Goal: Information Seeking & Learning: Learn about a topic

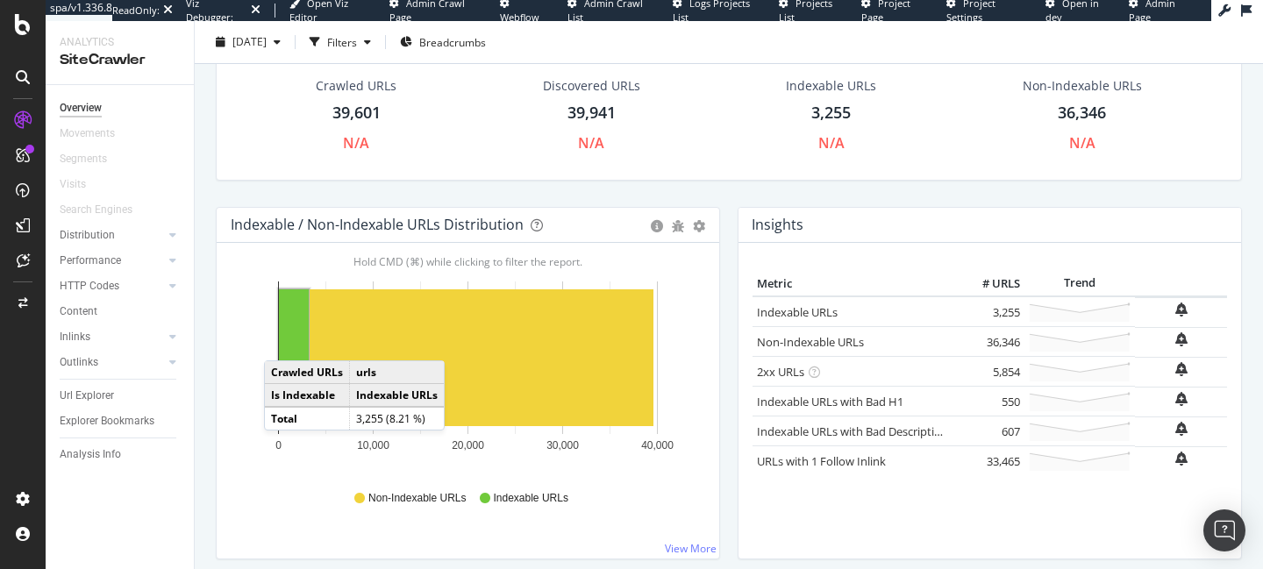
scroll to position [36, 0]
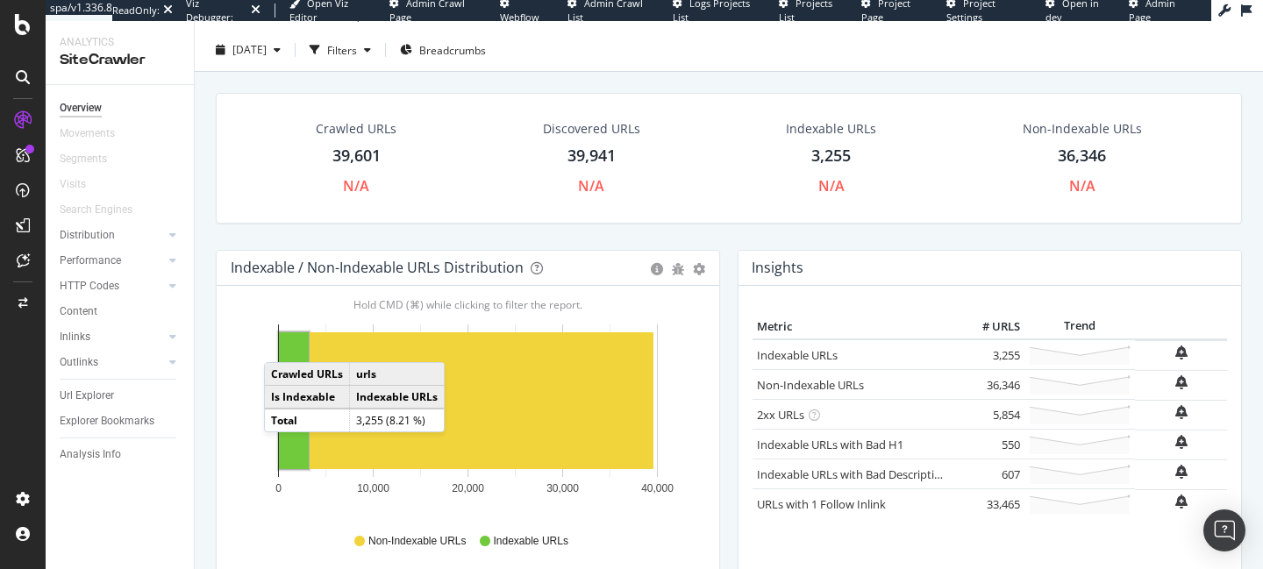
click at [731, 326] on div "Insights × Close Chart overview-insight-panel - API Requests List Area Type Req…" at bounding box center [990, 435] width 522 height 370
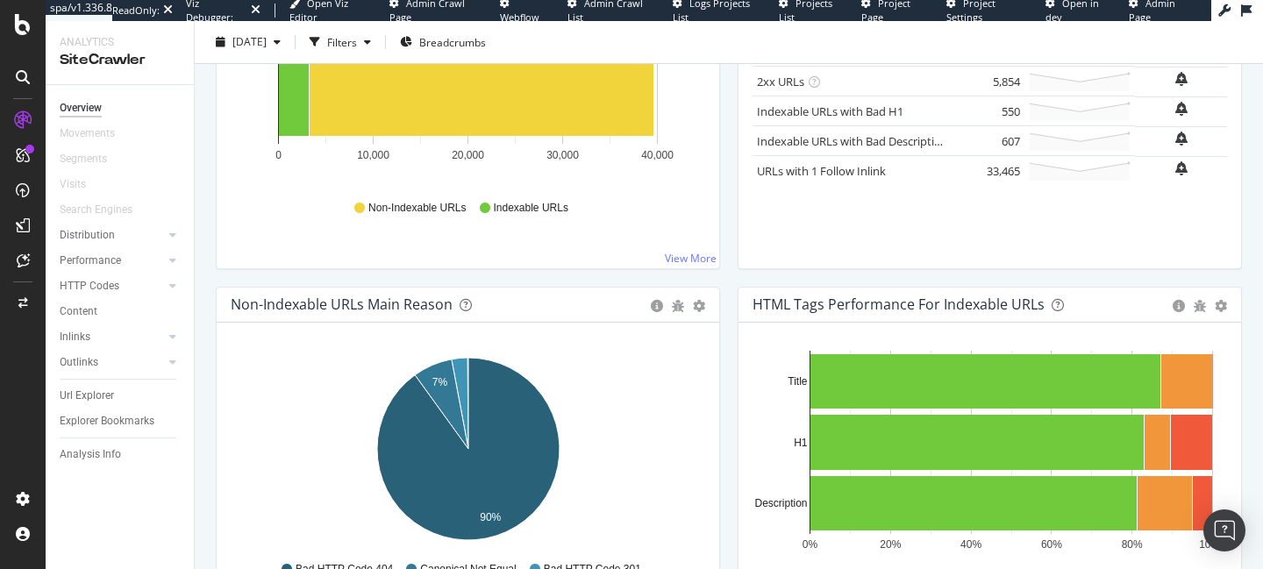
scroll to position [377, 0]
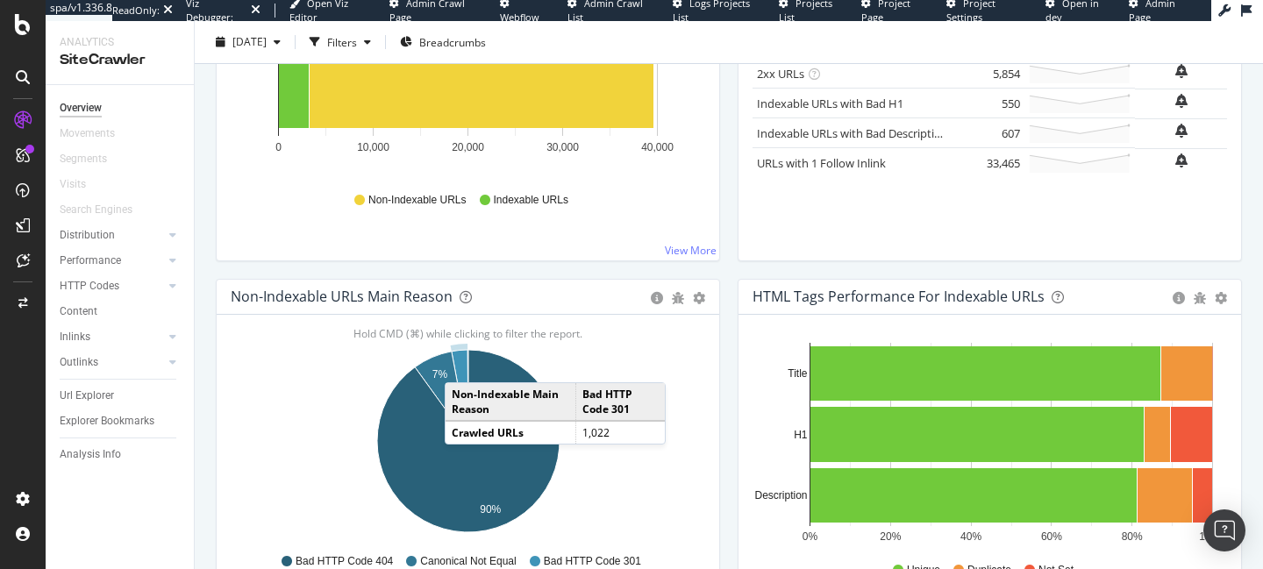
click at [462, 365] on icon "A chart." at bounding box center [460, 395] width 17 height 91
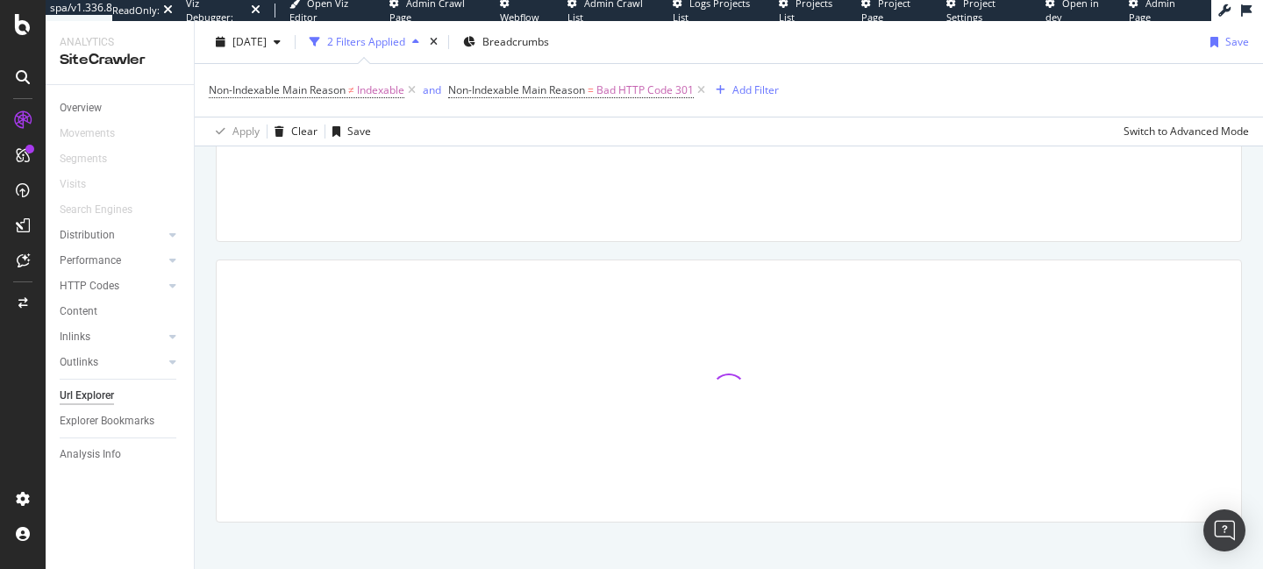
scroll to position [202, 0]
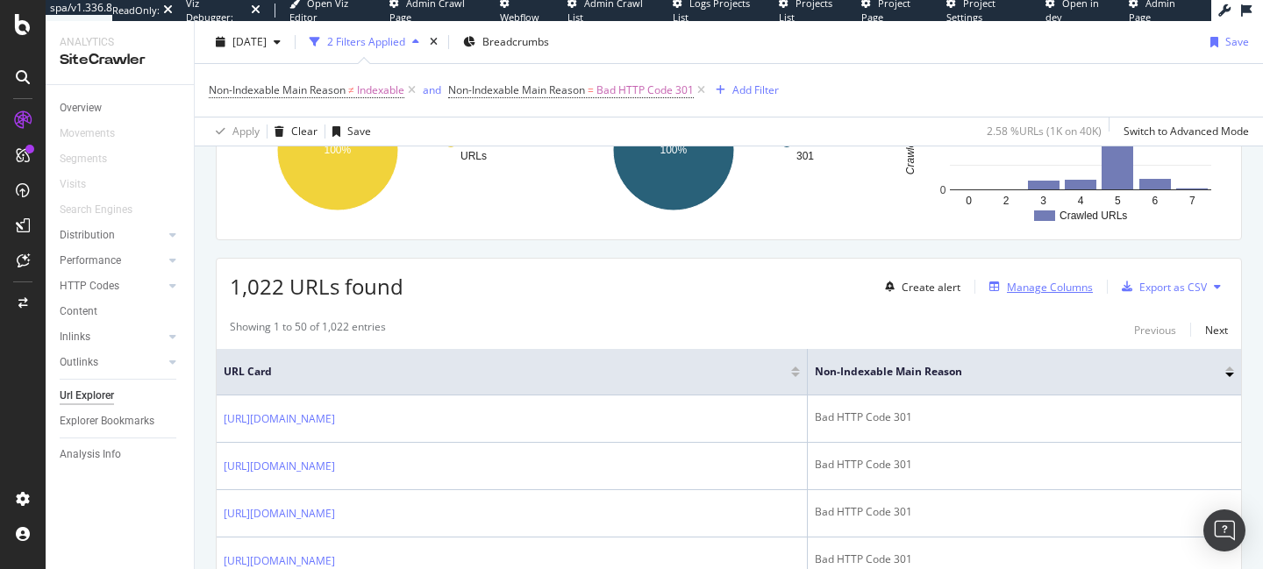
click at [1038, 289] on div "Manage Columns" at bounding box center [1050, 287] width 86 height 15
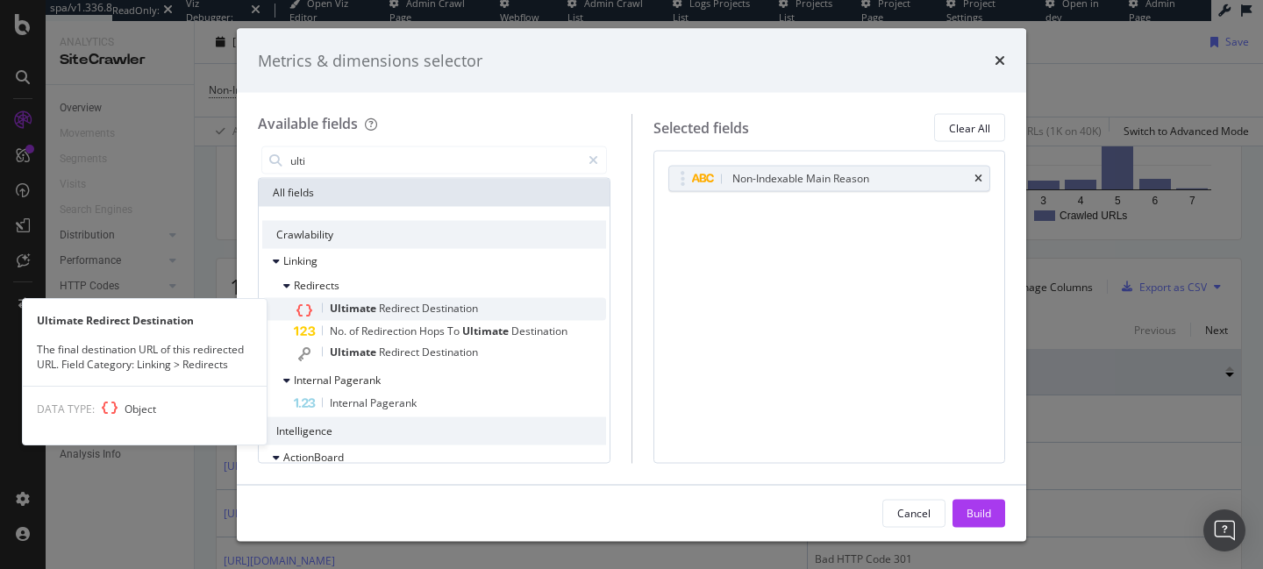
type input "ulti"
click at [456, 312] on span "Destination" at bounding box center [450, 308] width 56 height 15
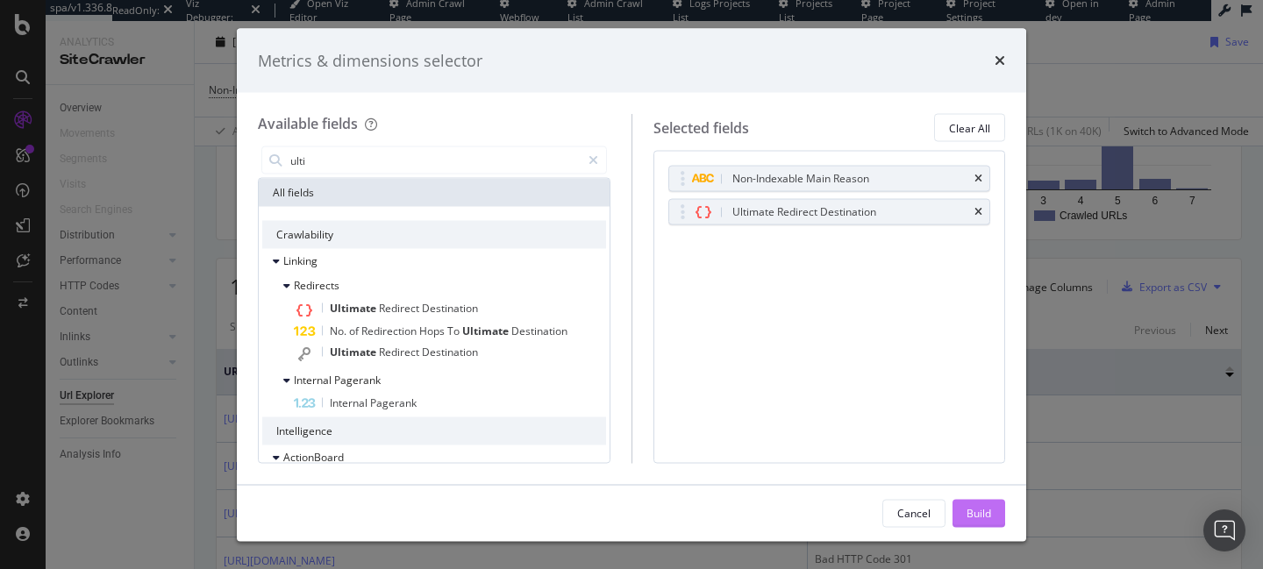
click at [987, 507] on div "Build" at bounding box center [978, 512] width 25 height 15
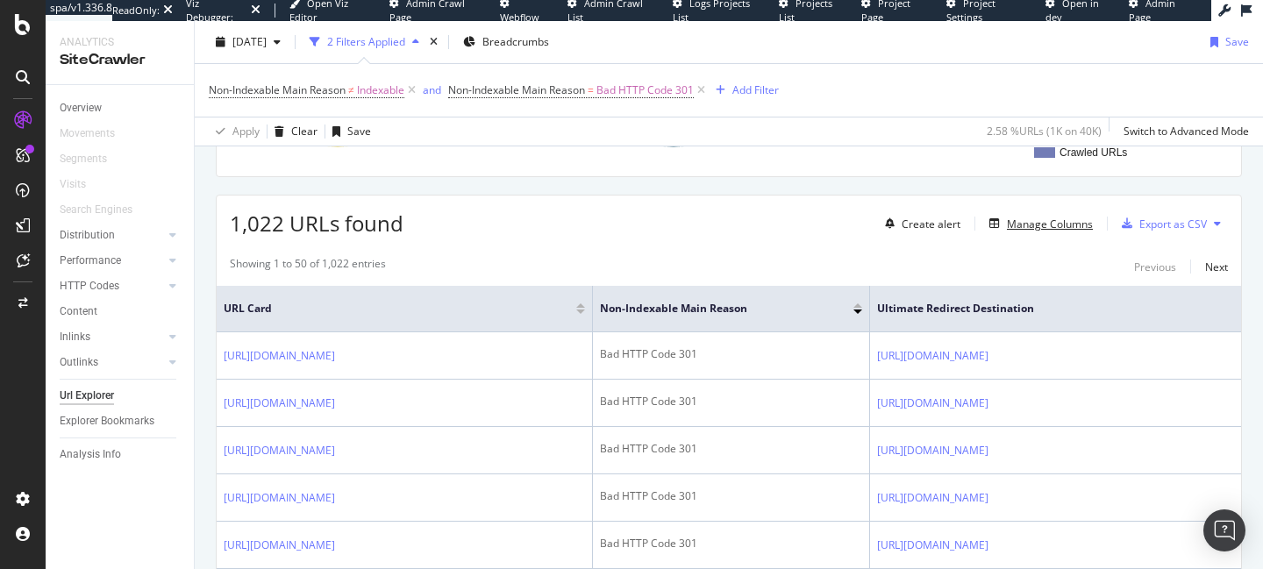
scroll to position [277, 0]
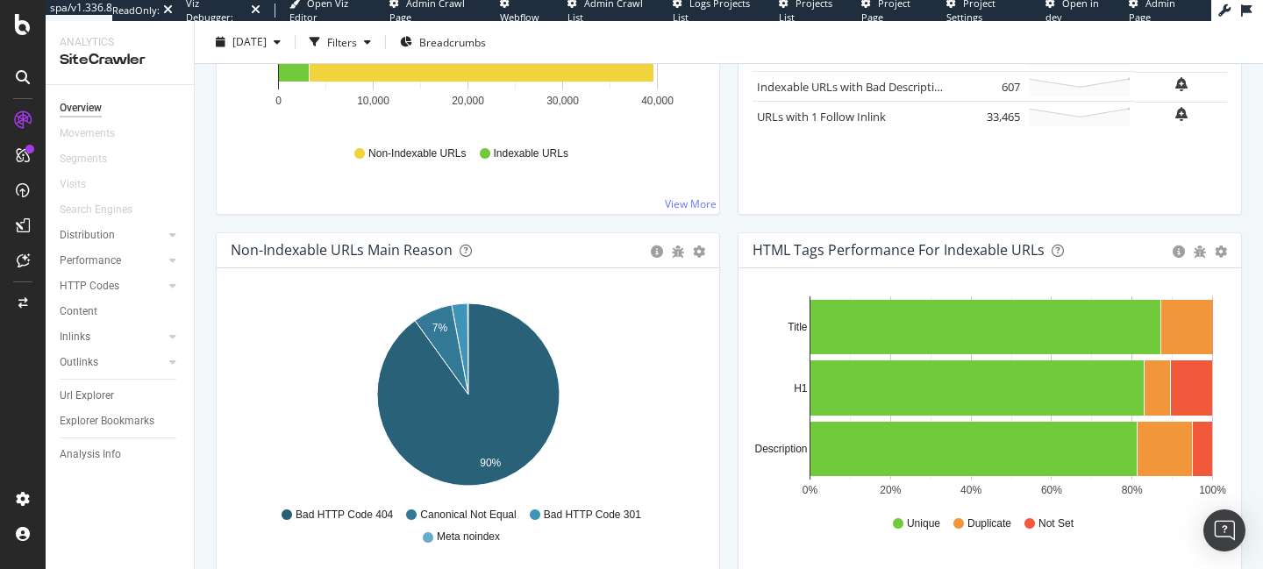
scroll to position [428, 0]
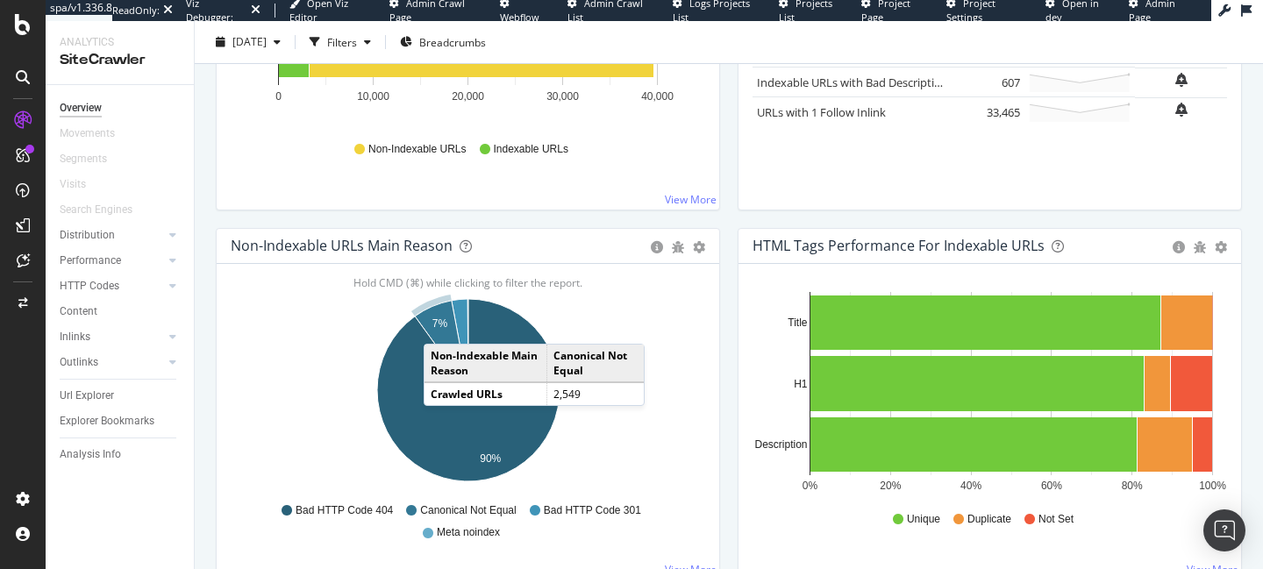
click at [441, 326] on text "7%" at bounding box center [440, 323] width 16 height 12
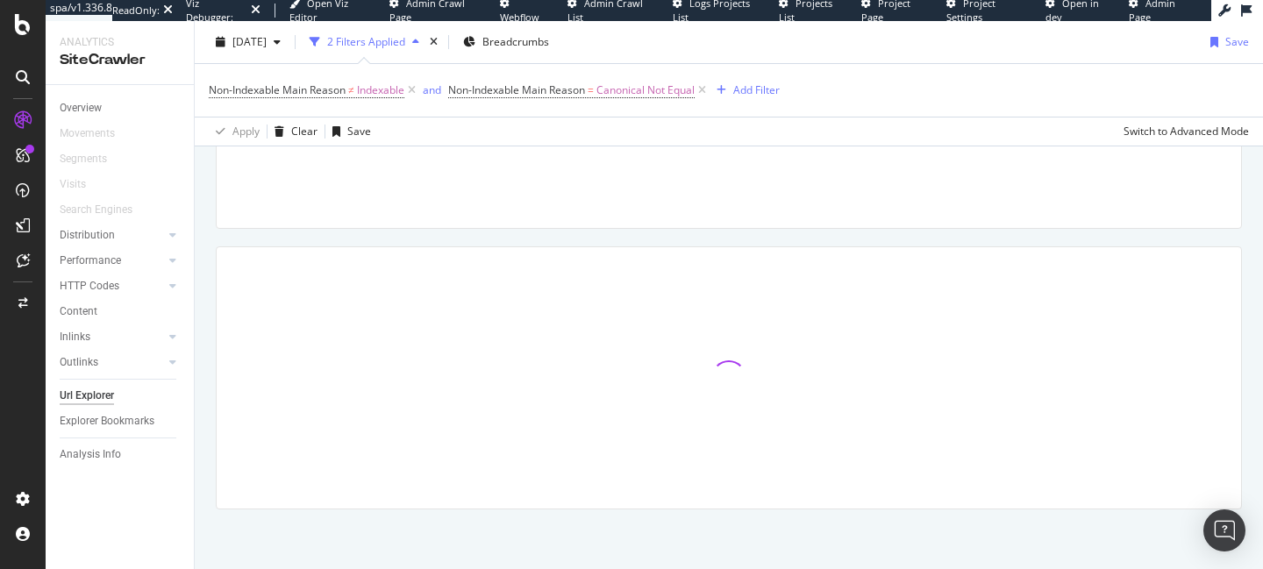
scroll to position [215, 0]
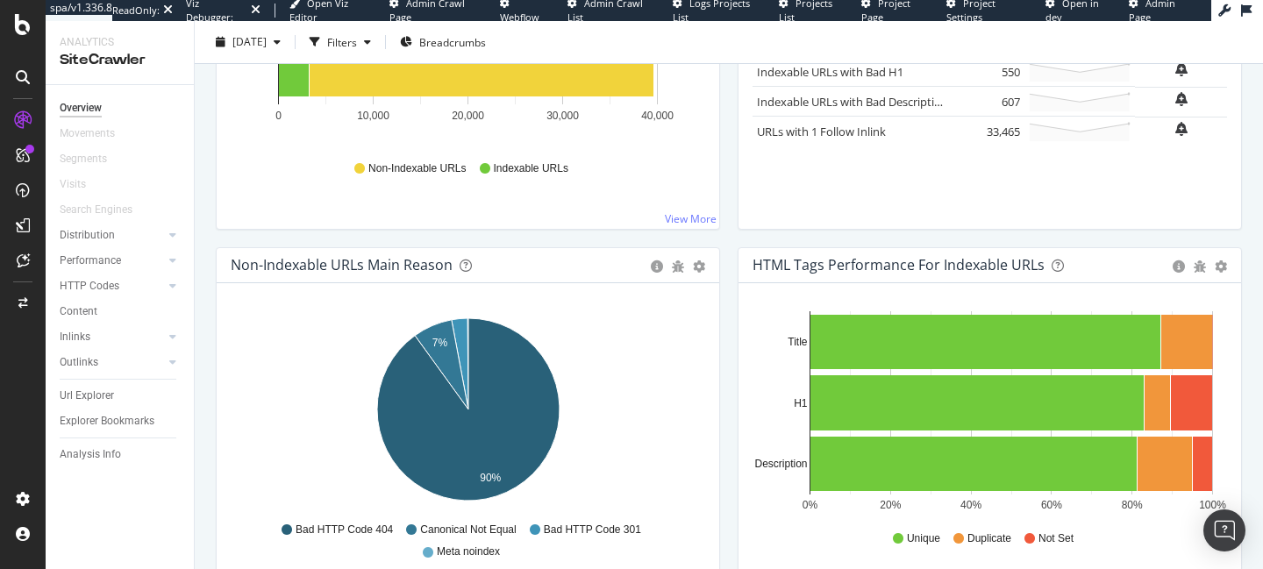
scroll to position [499, 0]
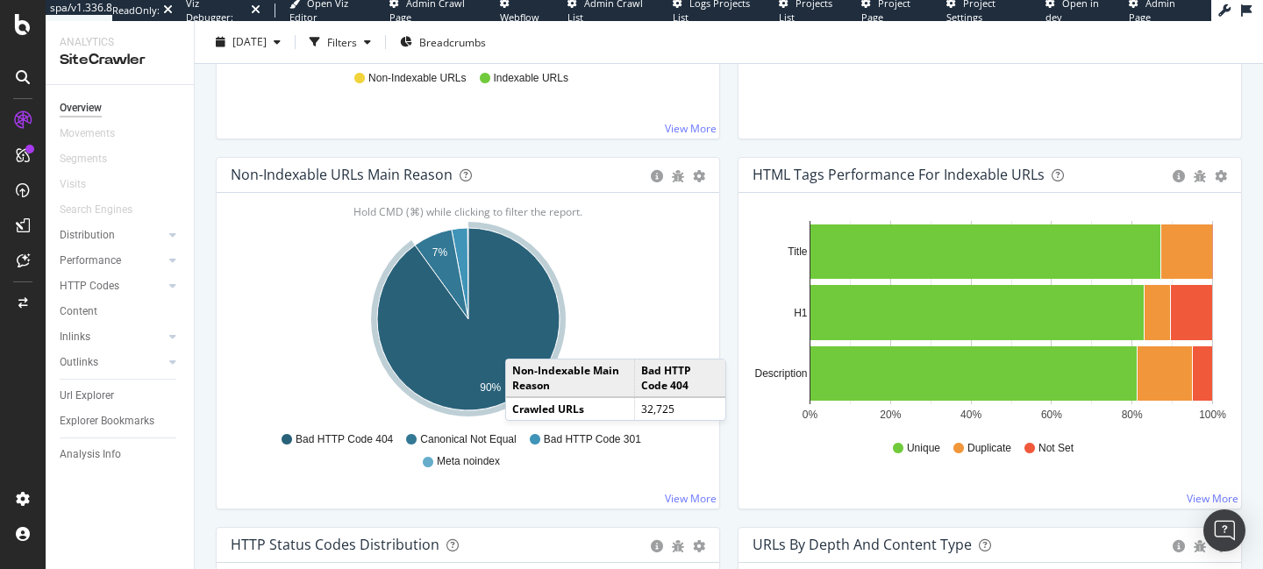
click at [523, 341] on icon "A chart." at bounding box center [468, 319] width 182 height 182
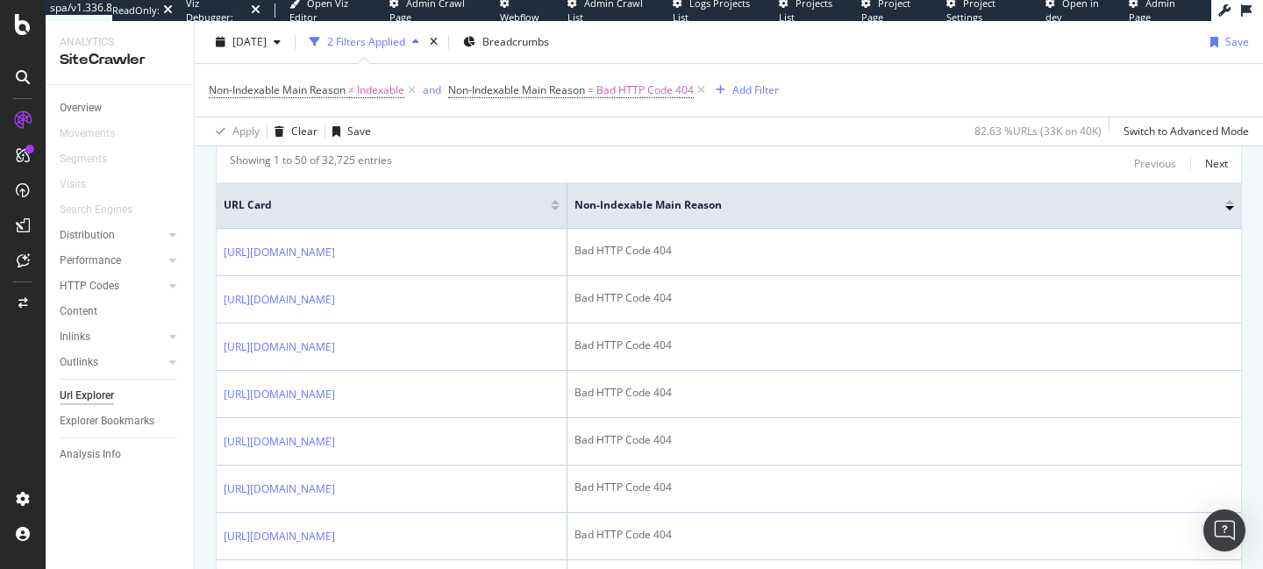
scroll to position [410, 0]
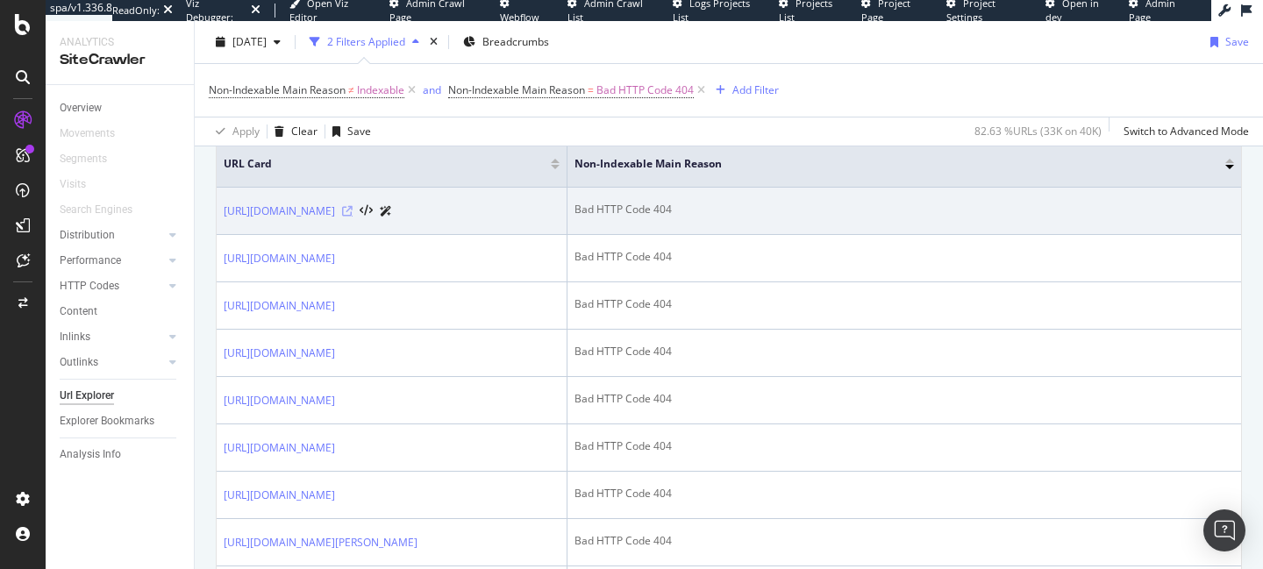
click at [353, 217] on icon at bounding box center [347, 211] width 11 height 11
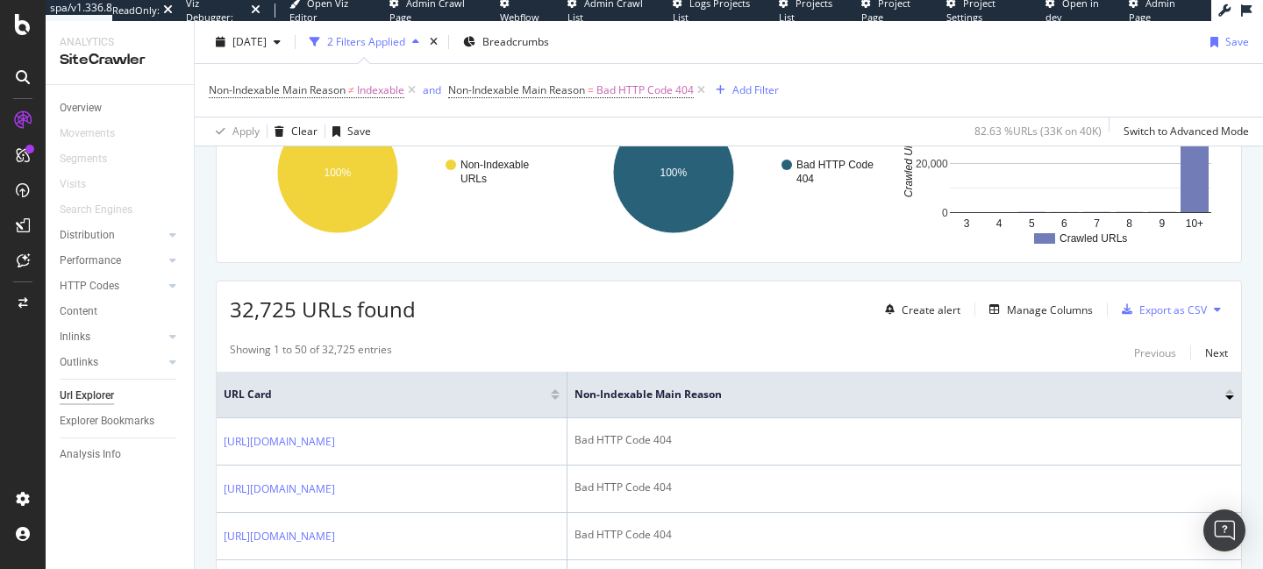
scroll to position [187, 0]
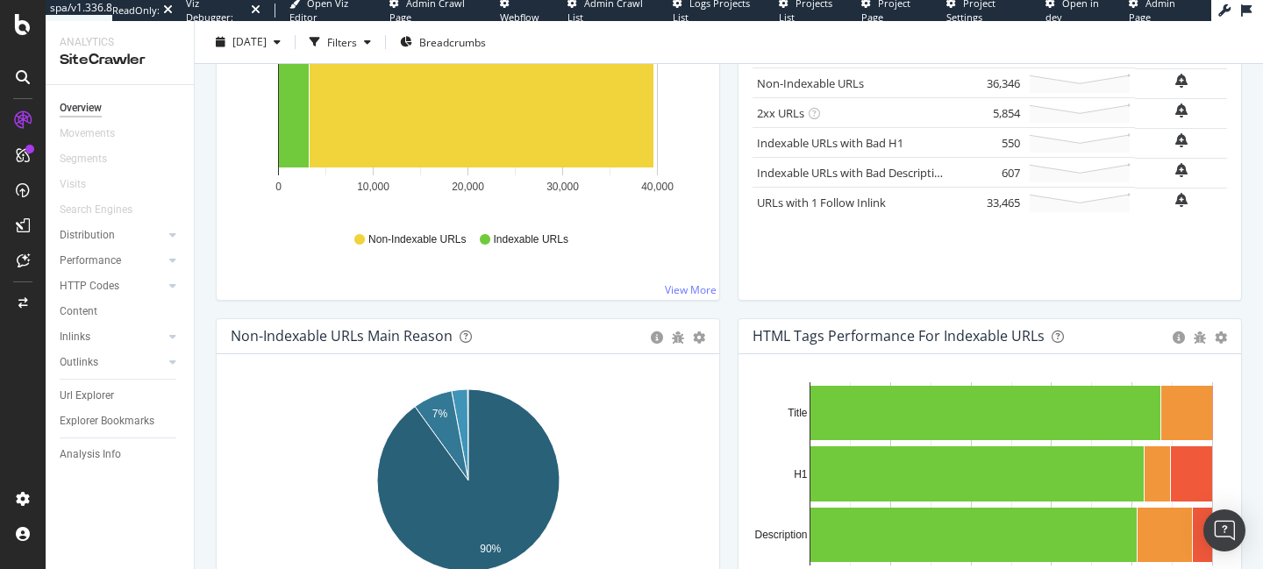
scroll to position [341, 0]
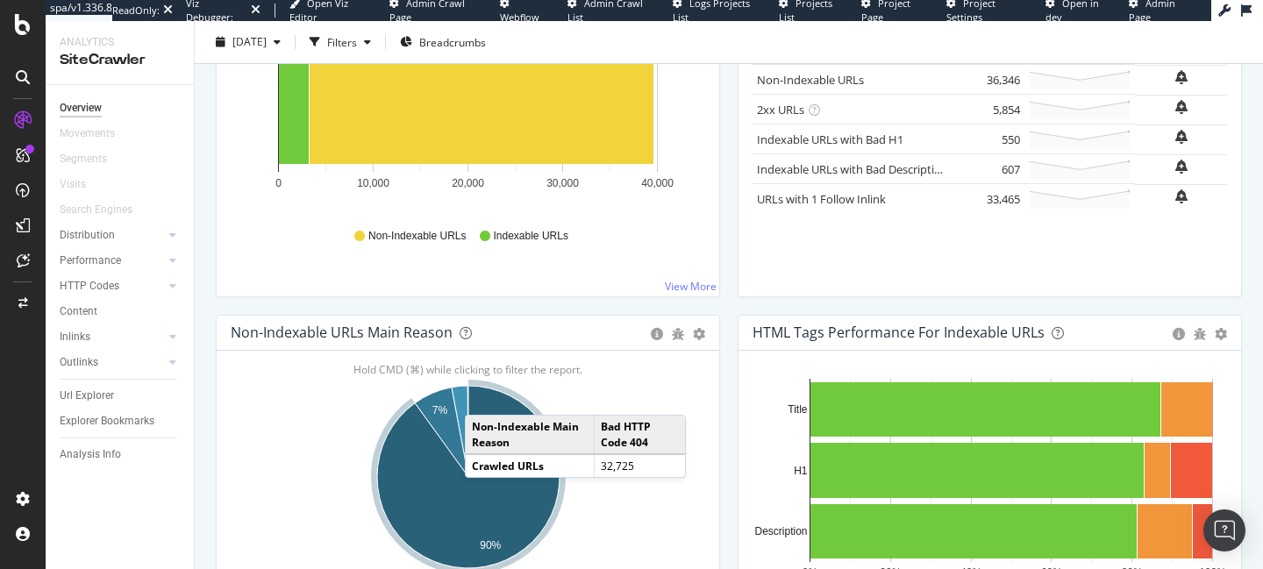
click at [481, 495] on icon "A chart." at bounding box center [468, 477] width 182 height 182
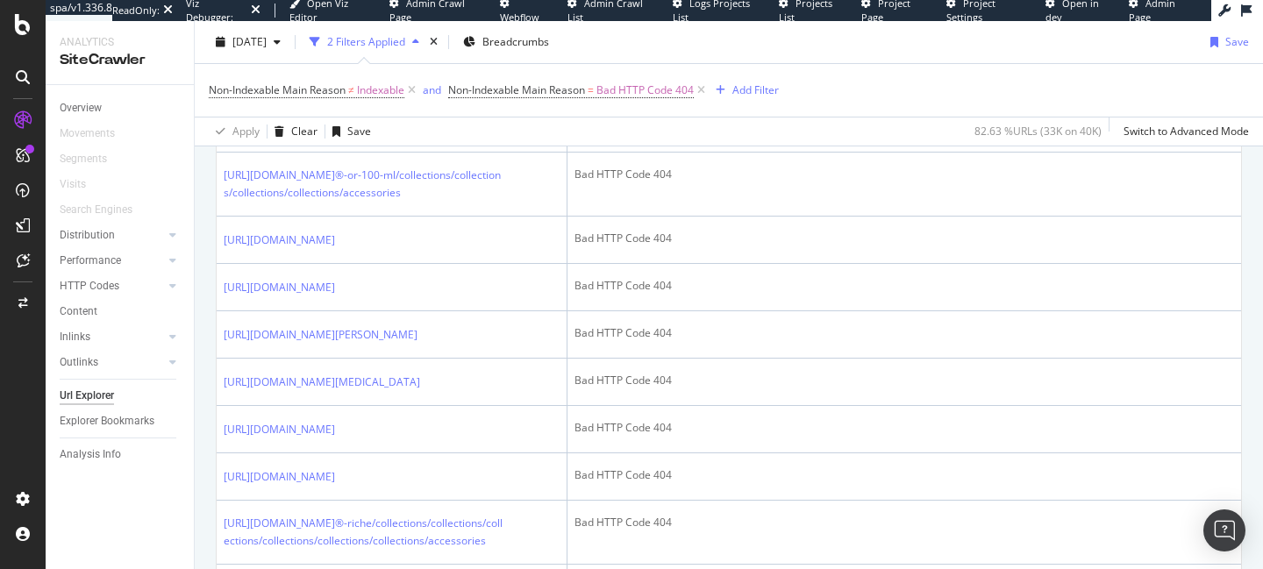
scroll to position [1097, 0]
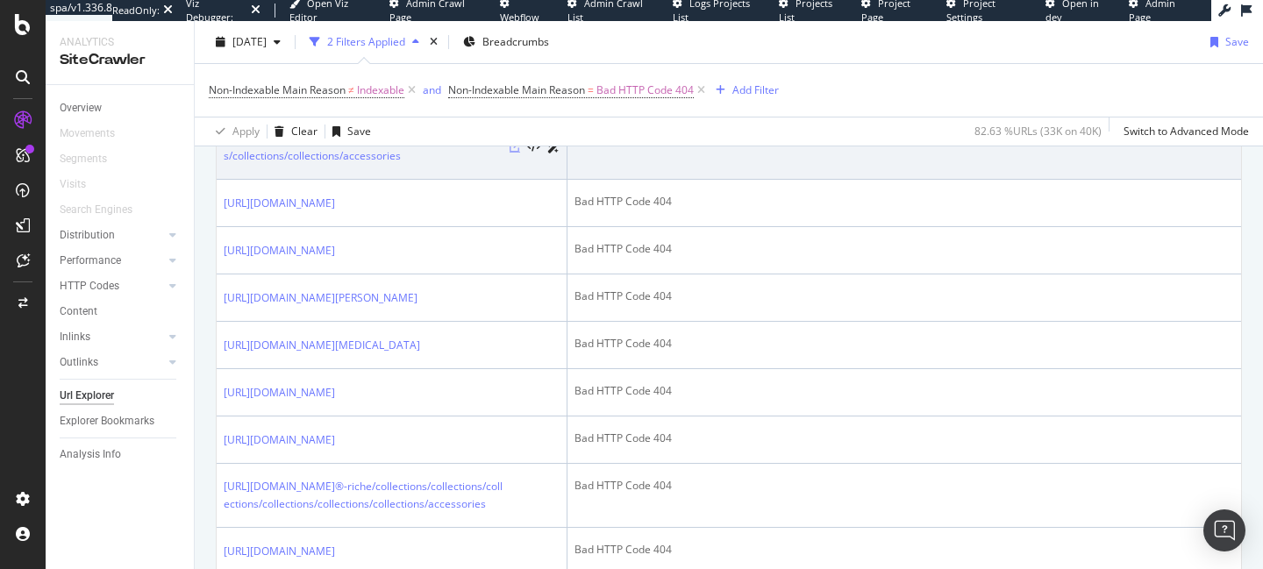
click at [512, 153] on icon at bounding box center [515, 147] width 11 height 11
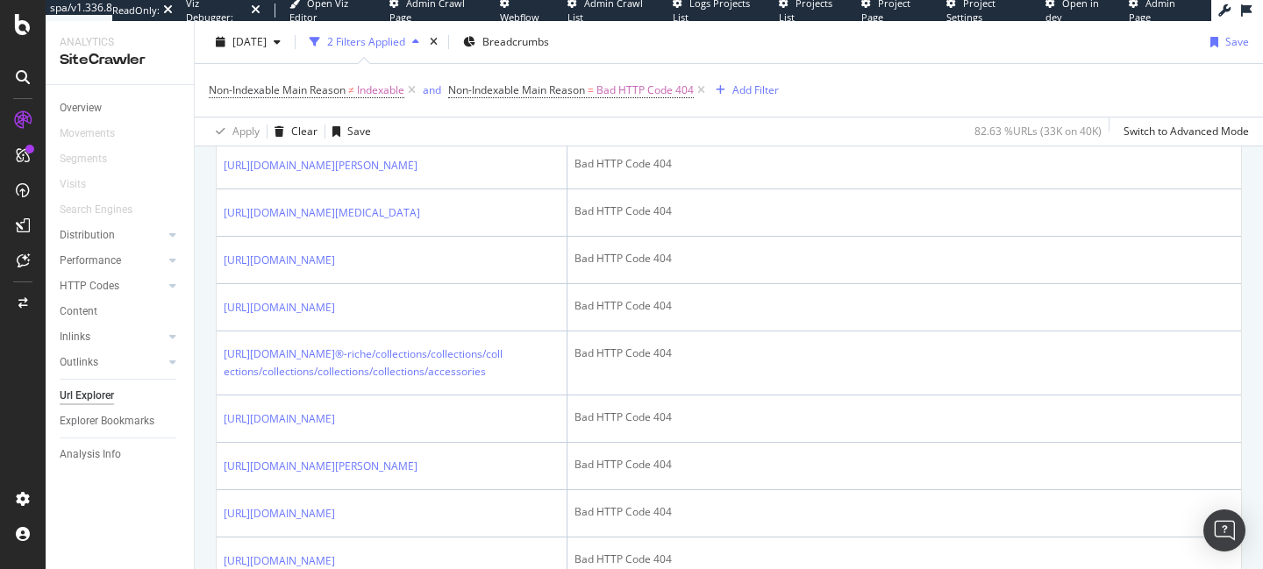
scroll to position [1472, 0]
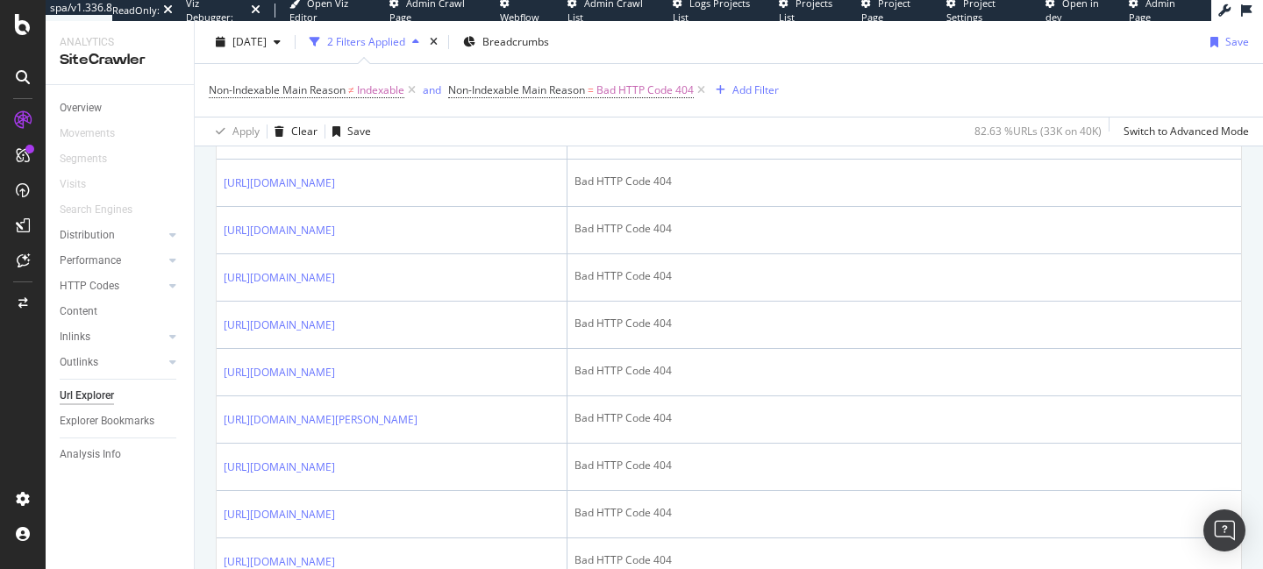
scroll to position [2020, 0]
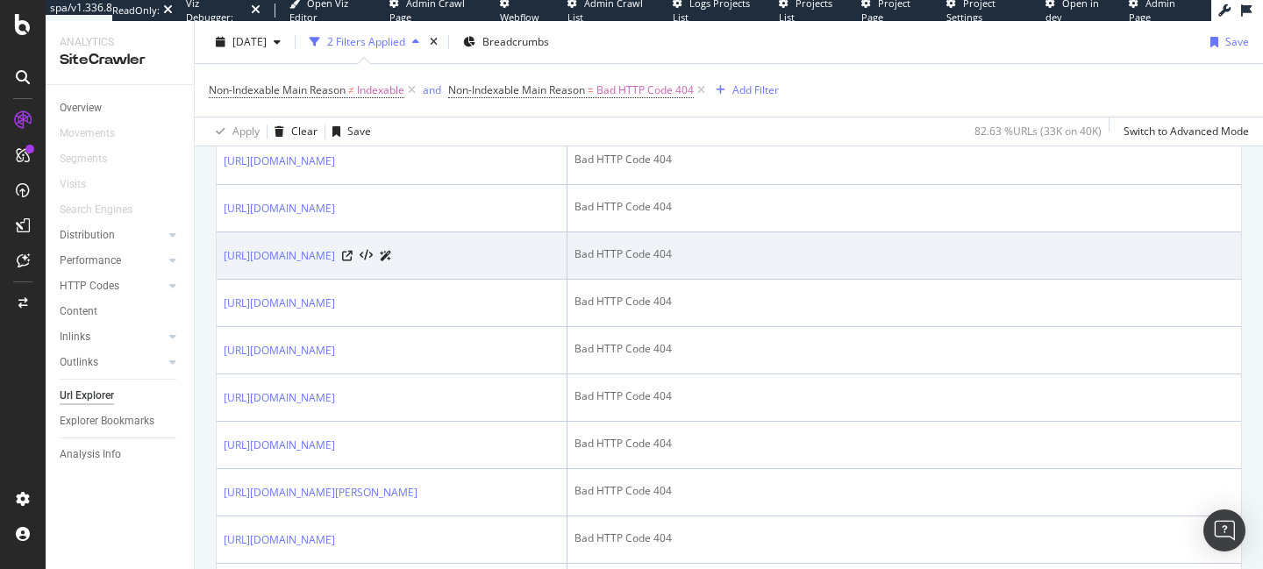
scroll to position [0, 0]
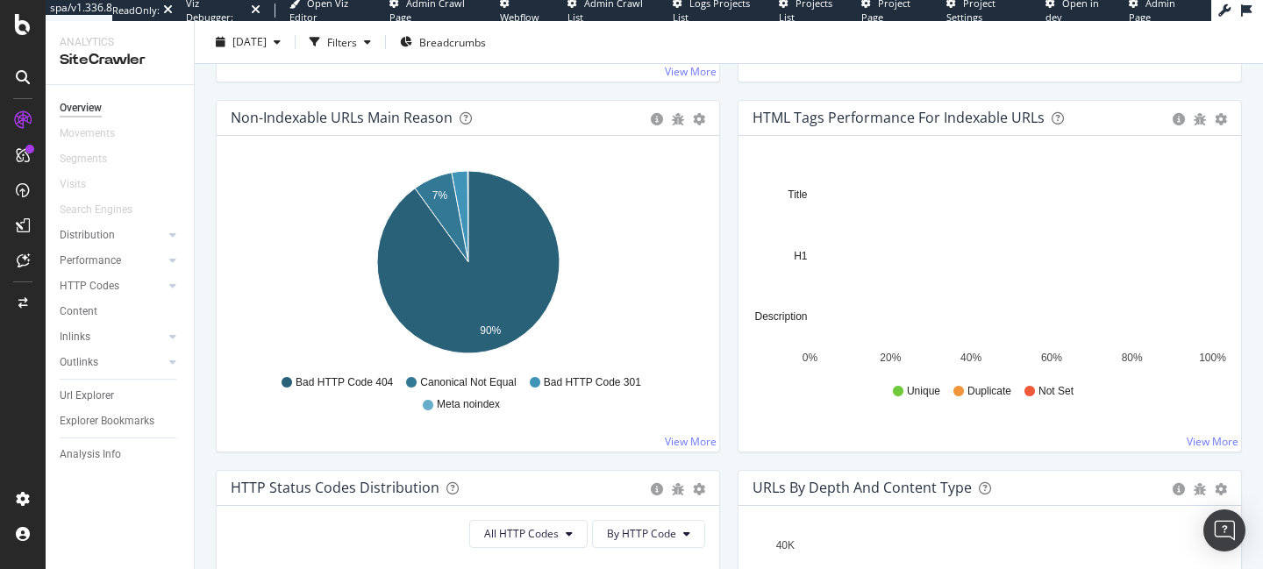
scroll to position [206, 0]
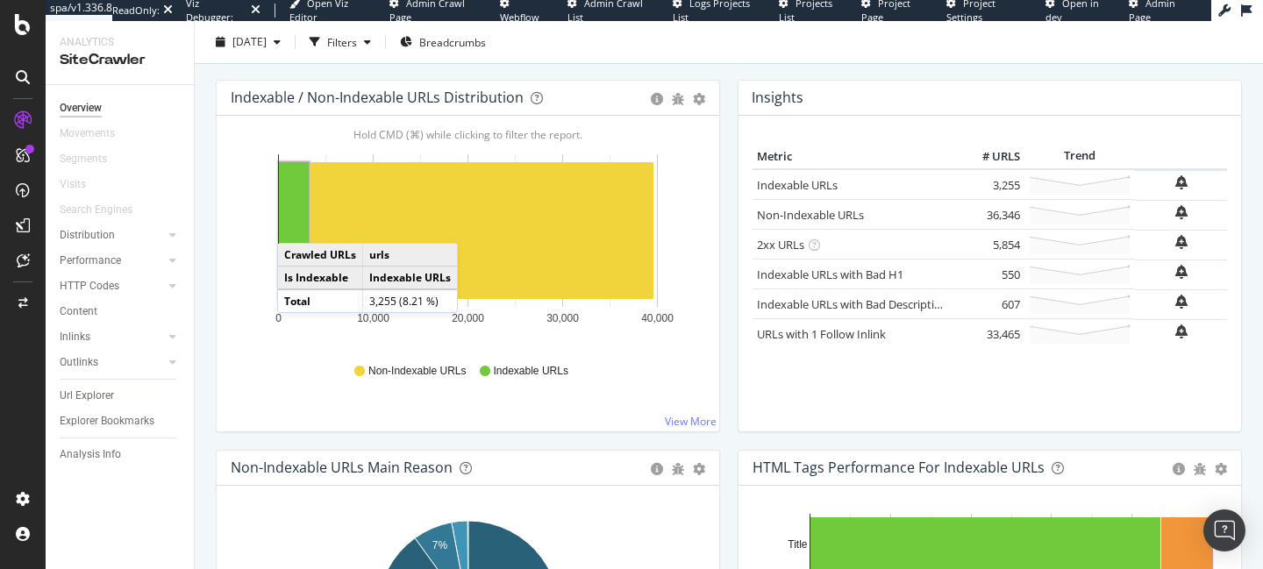
click at [295, 225] on rect "A chart." at bounding box center [294, 230] width 30 height 137
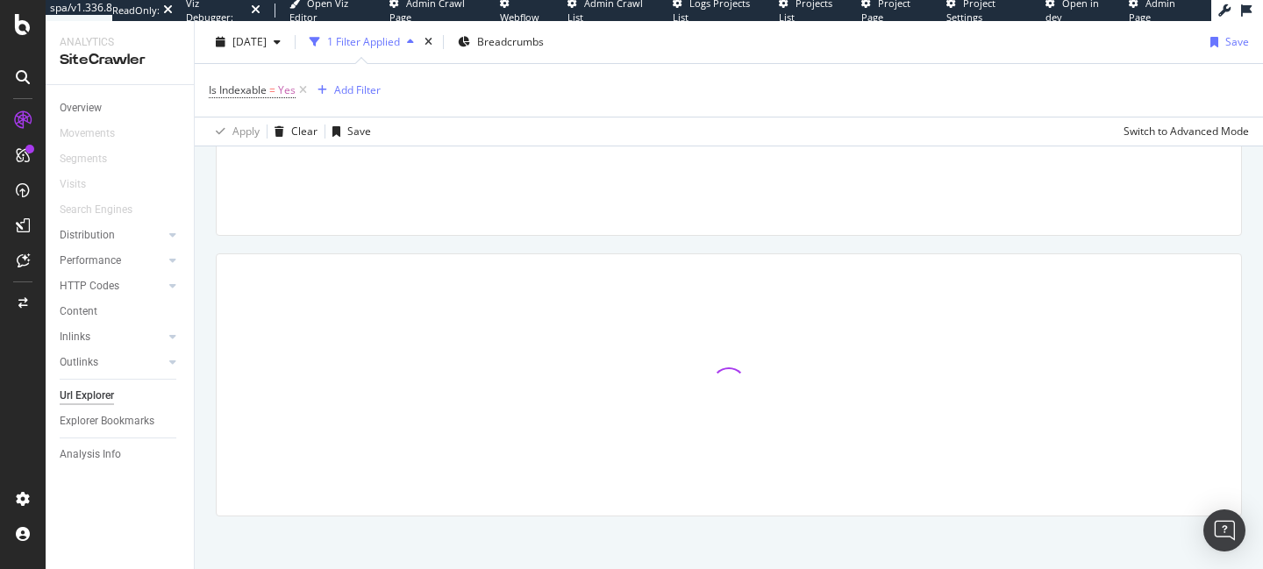
scroll to position [215, 0]
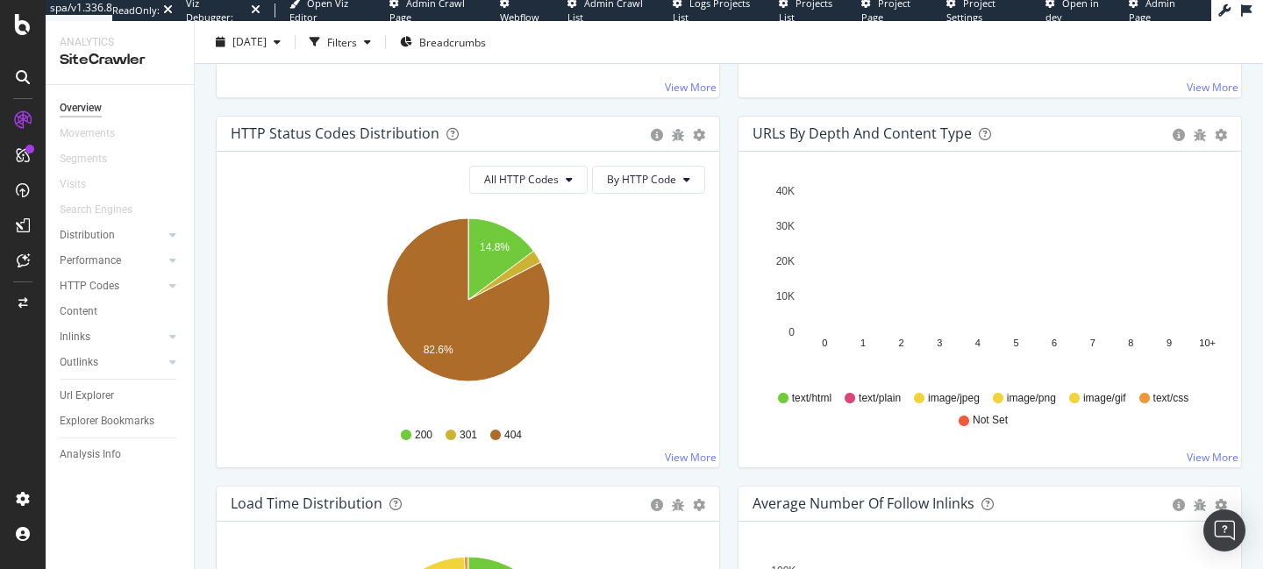
scroll to position [914, 0]
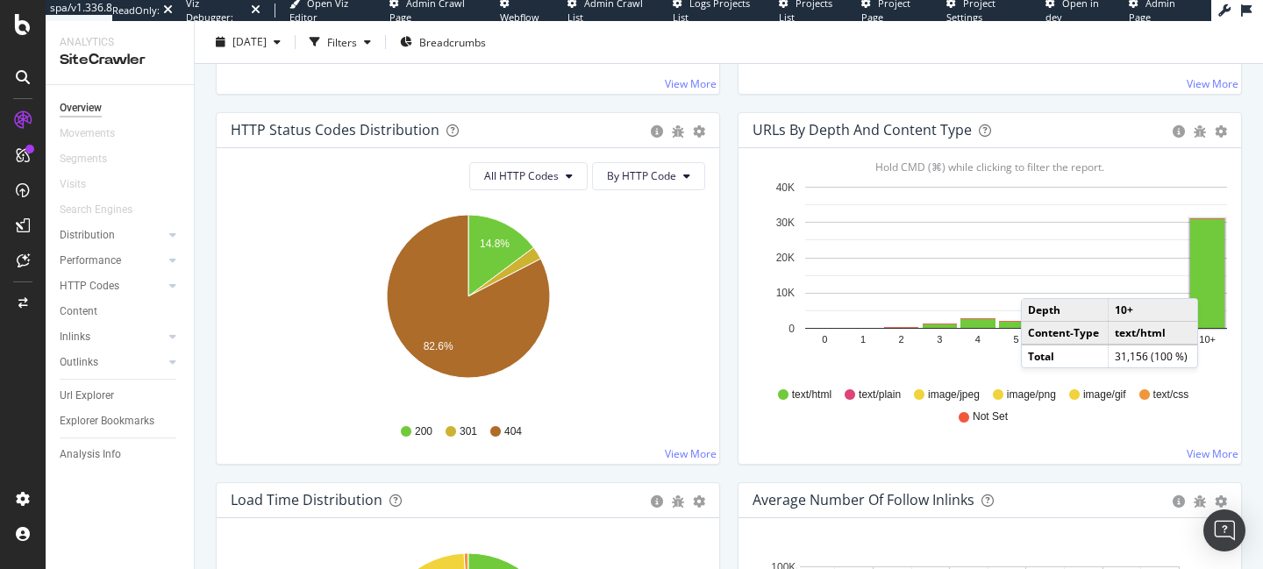
click at [1215, 281] on rect "A chart." at bounding box center [1207, 273] width 34 height 109
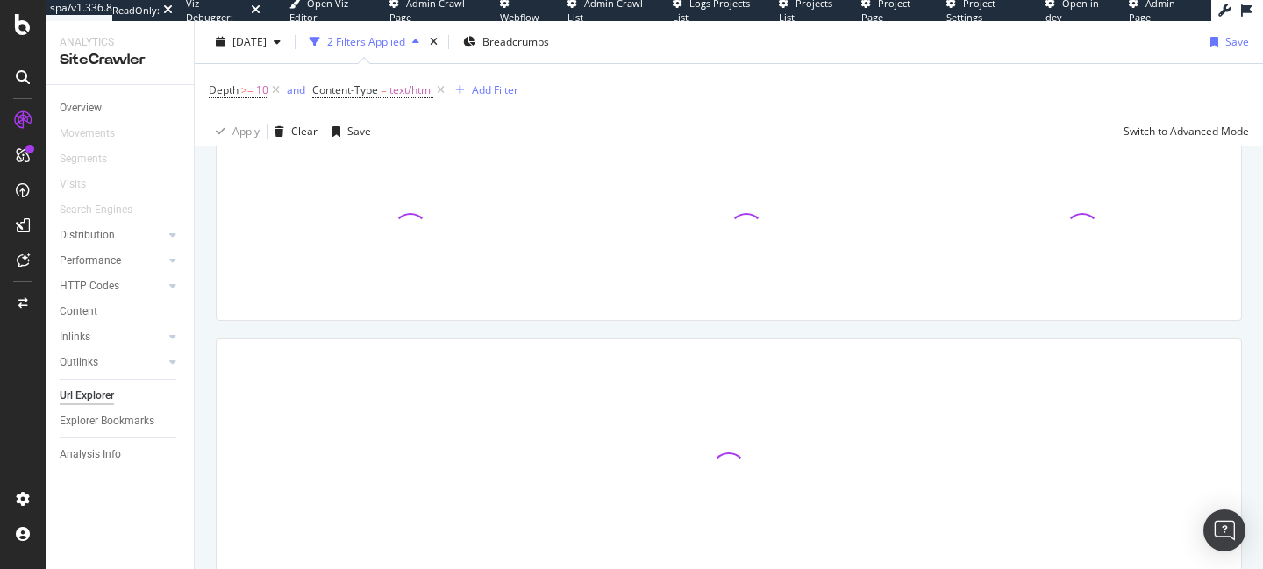
scroll to position [132, 0]
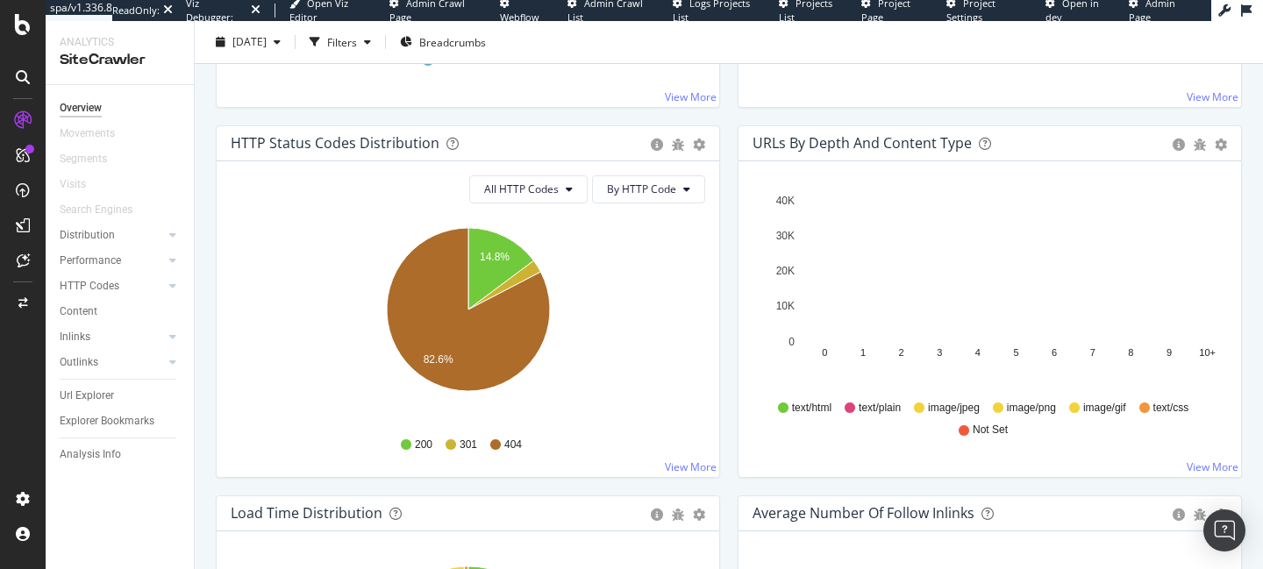
scroll to position [1018, 0]
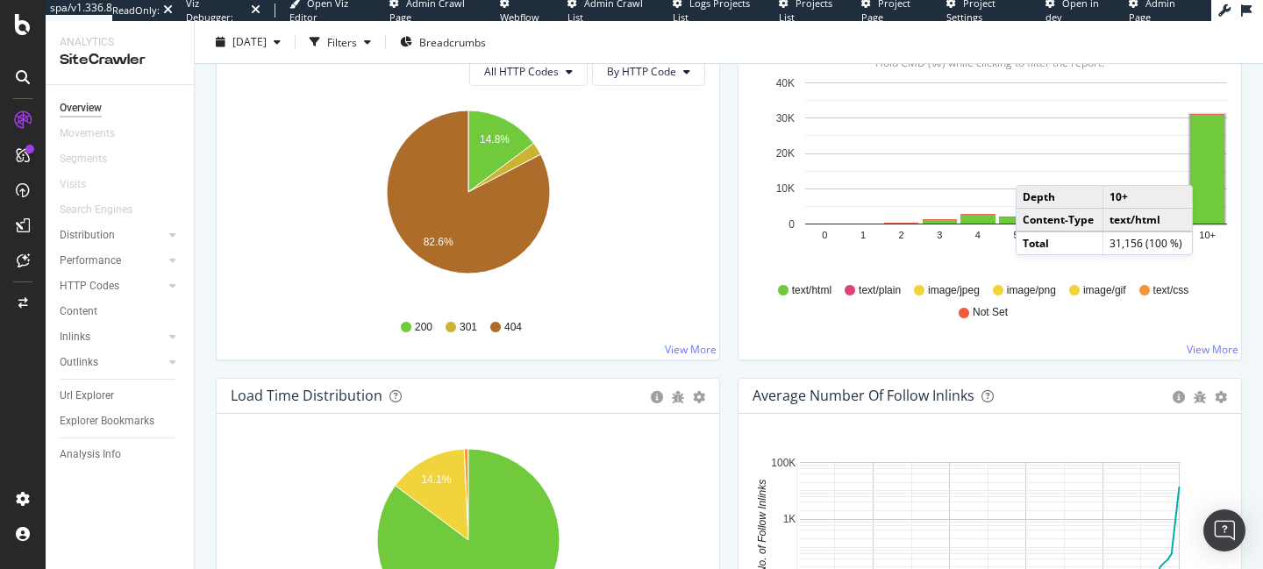
click at [1216, 153] on rect "A chart." at bounding box center [1207, 169] width 34 height 109
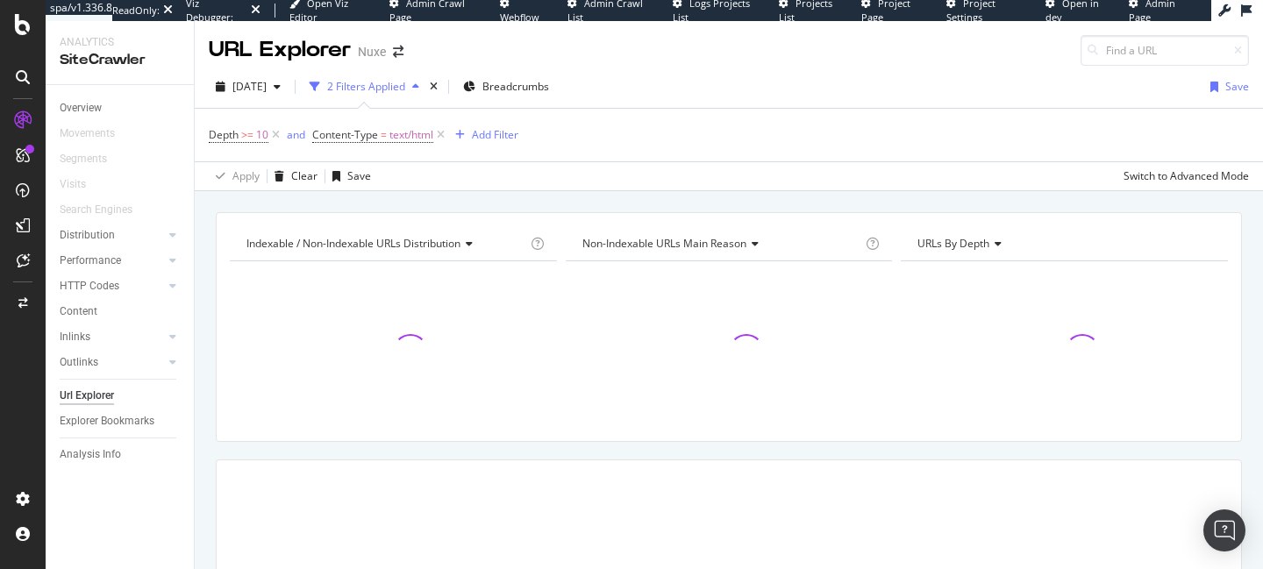
scroll to position [215, 0]
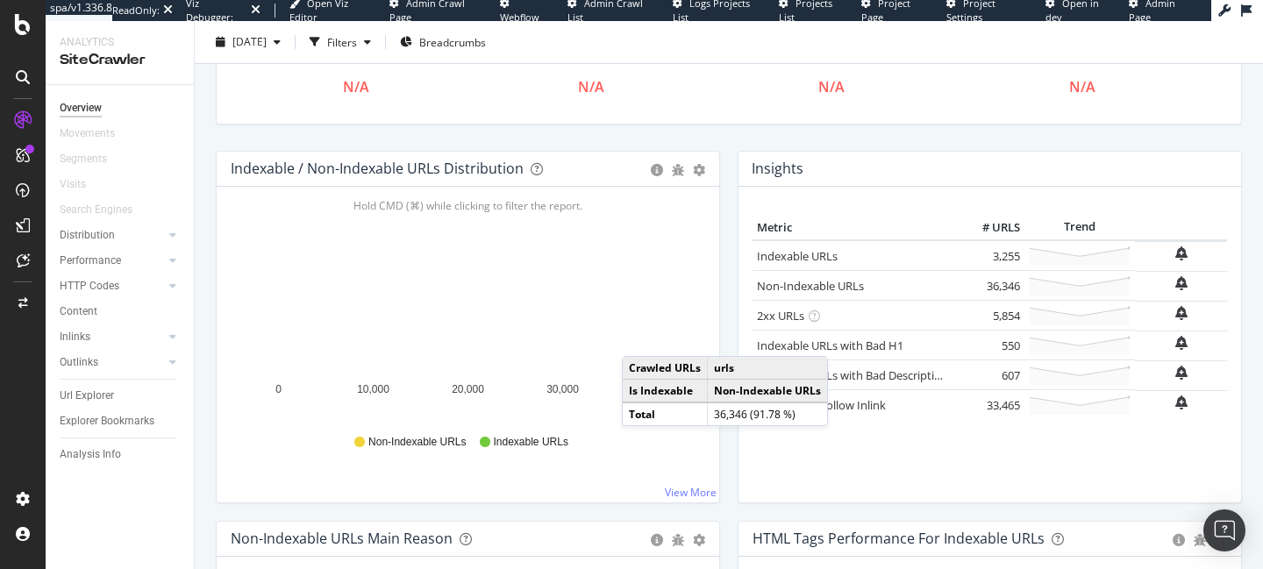
scroll to position [133, 0]
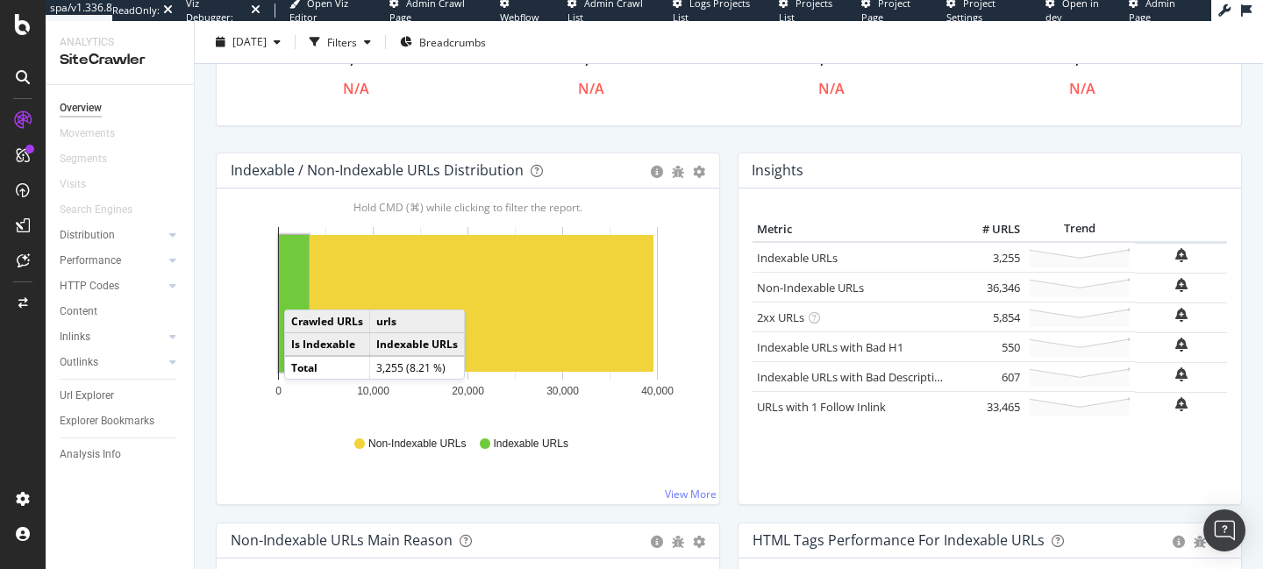
click at [302, 292] on rect "A chart." at bounding box center [294, 303] width 30 height 137
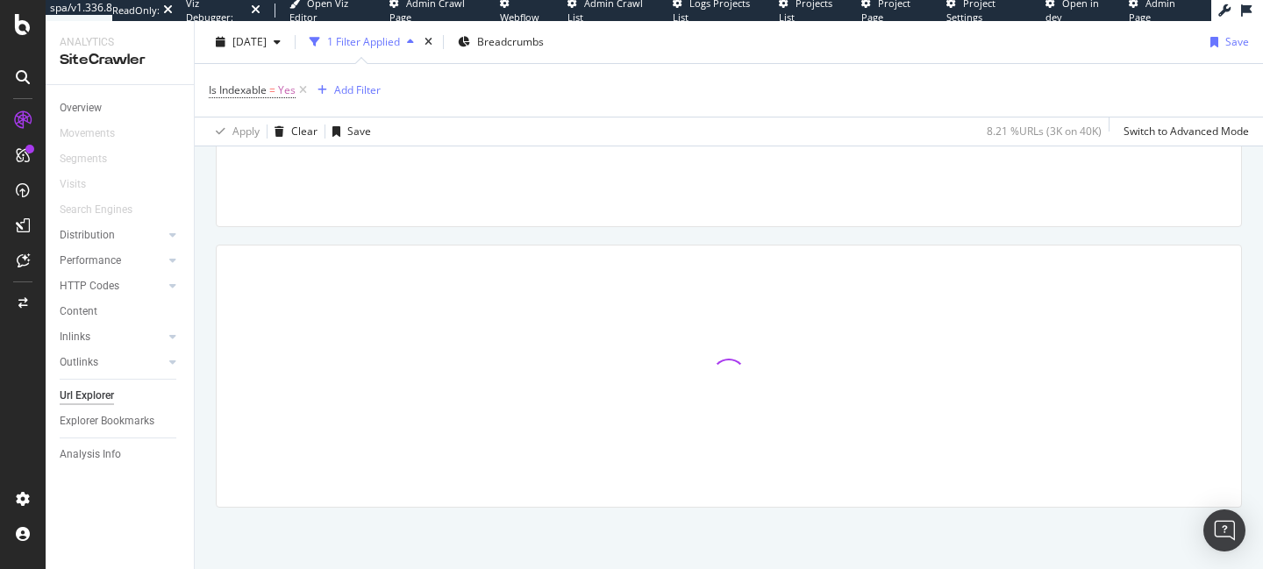
scroll to position [215, 0]
